Goal: Task Accomplishment & Management: Complete application form

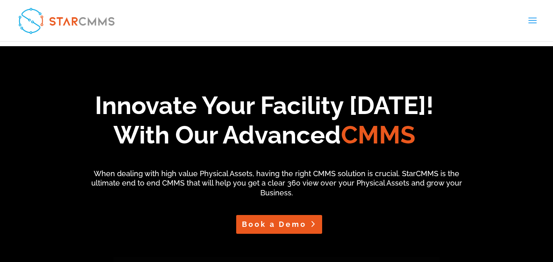
click at [278, 225] on link "Book a Demo" at bounding box center [279, 224] width 86 height 18
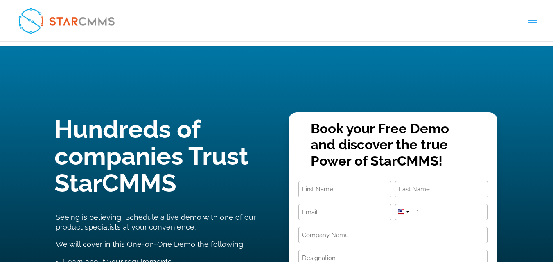
click at [318, 181] on input "First" at bounding box center [344, 189] width 93 height 16
type input "[DEMOGRAPHIC_DATA]"
click at [473, 181] on input "Last" at bounding box center [441, 189] width 93 height 16
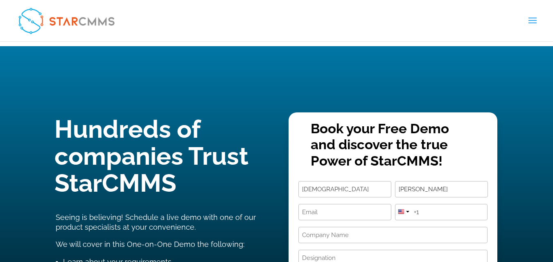
type input "[PERSON_NAME]"
click at [349, 204] on input "Email (Required)" at bounding box center [344, 212] width 93 height 16
type input "R"
type input "r"
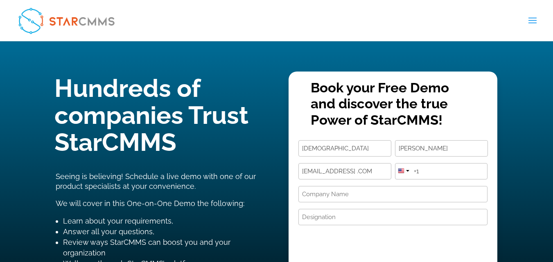
scroll to position [0, 13]
type input "[EMAIL_ADDRESS] .COM"
click at [404, 168] on div at bounding box center [401, 171] width 7 height 7
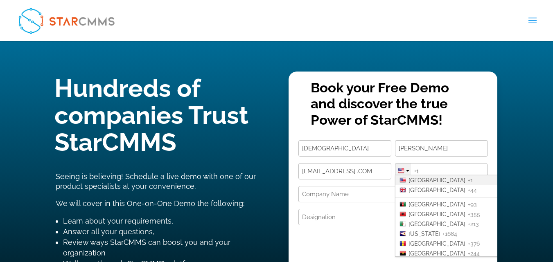
click at [404, 168] on div at bounding box center [401, 171] width 7 height 7
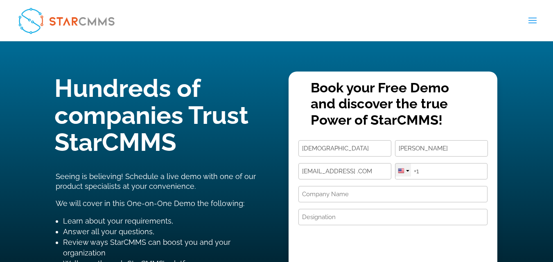
click at [404, 164] on div at bounding box center [403, 170] width 16 height 13
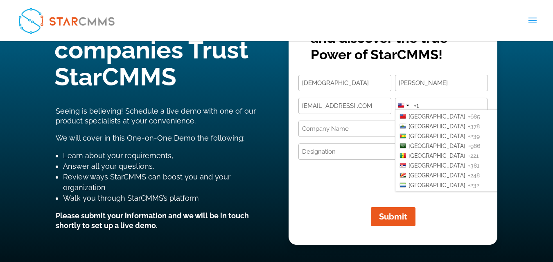
scroll to position [1680, 0]
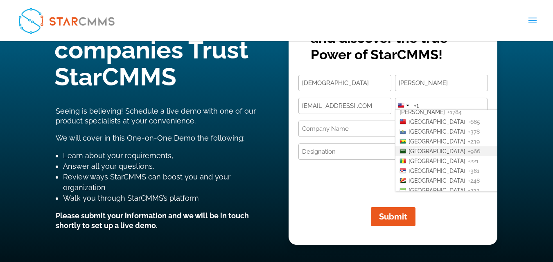
click at [427, 148] on span "[GEOGRAPHIC_DATA]" at bounding box center [436, 151] width 57 height 7
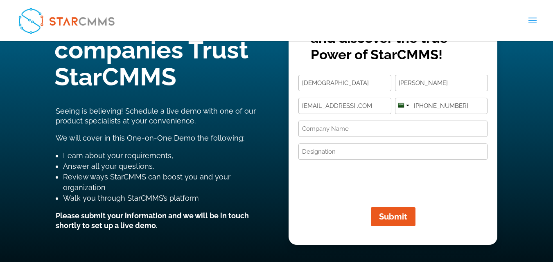
type input "[PHONE_NUMBER]"
click at [364, 121] on input "Company Name (Required)" at bounding box center [392, 129] width 189 height 16
type input "R"
type input "NOON"
click at [371, 207] on button "Submit" at bounding box center [393, 216] width 45 height 19
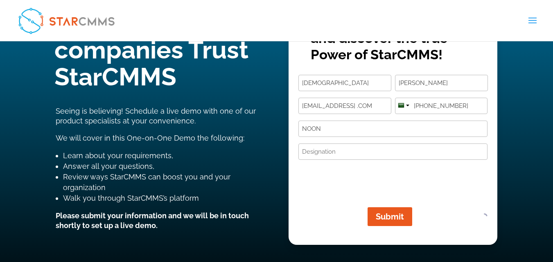
click at [345, 144] on input "Designation (Required)" at bounding box center [392, 152] width 189 height 16
type input "R"
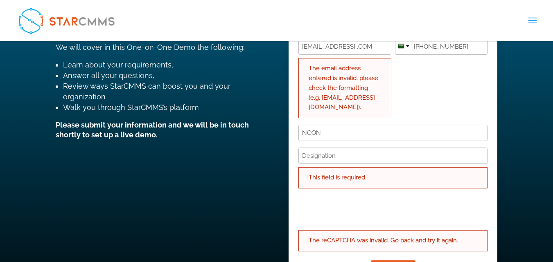
scroll to position [213, 0]
